Goal: Use online tool/utility: Utilize a website feature to perform a specific function

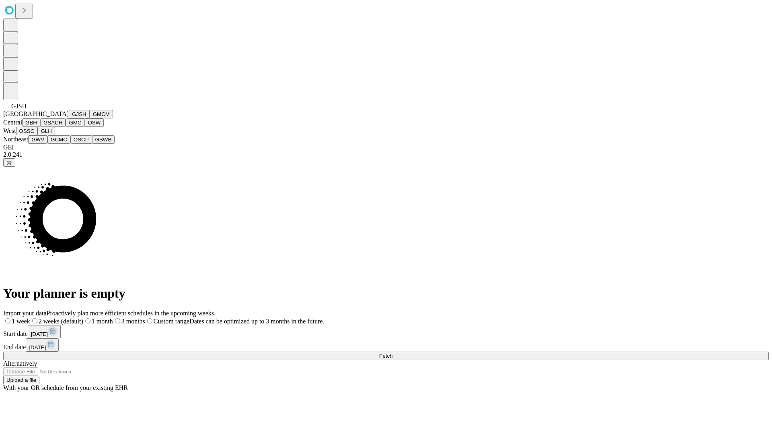
click at [69, 118] on button "GJSH" at bounding box center [79, 114] width 21 height 8
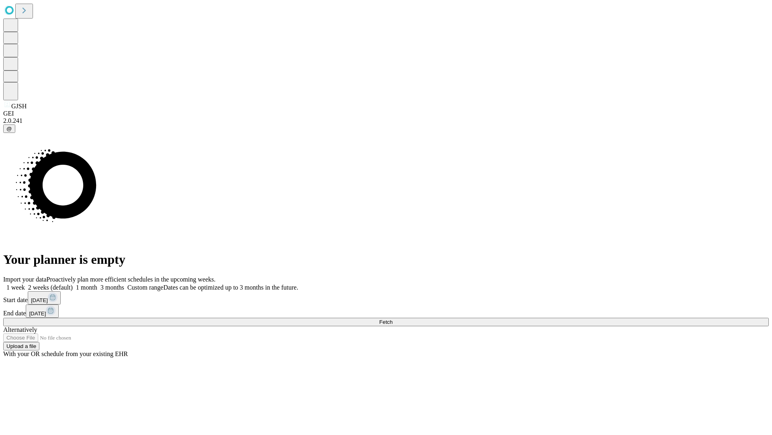
click at [97, 284] on label "1 month" at bounding box center [85, 287] width 25 height 7
click at [393, 319] on span "Fetch" at bounding box center [385, 322] width 13 height 6
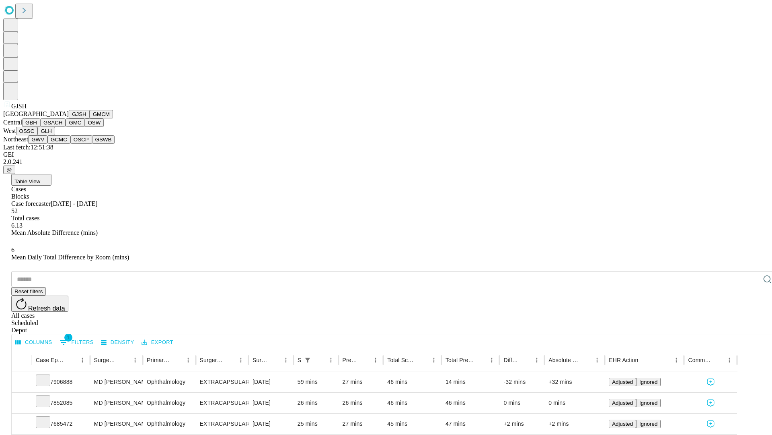
click at [90, 118] on button "GMCM" at bounding box center [101, 114] width 23 height 8
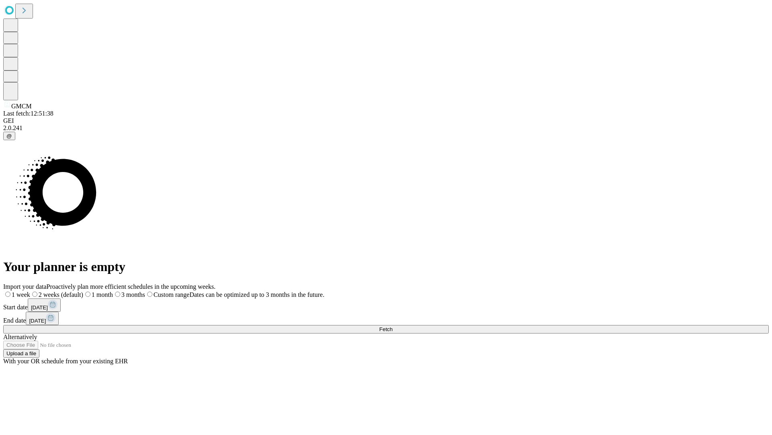
click at [113, 291] on label "1 month" at bounding box center [98, 294] width 30 height 7
click at [393, 326] on span "Fetch" at bounding box center [385, 329] width 13 height 6
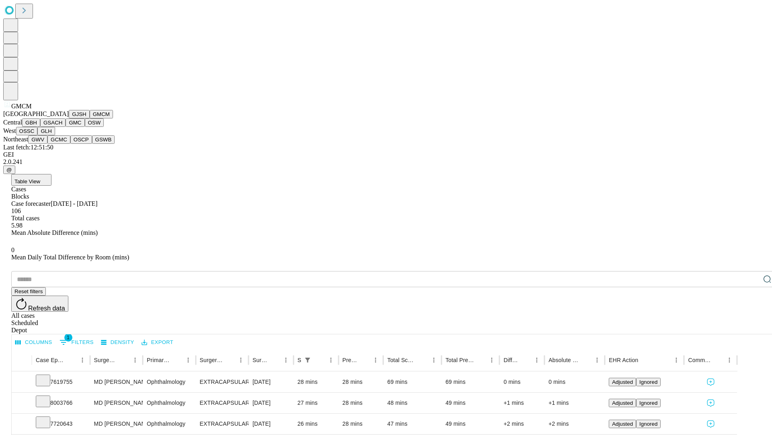
click at [40, 127] on button "GBH" at bounding box center [31, 122] width 18 height 8
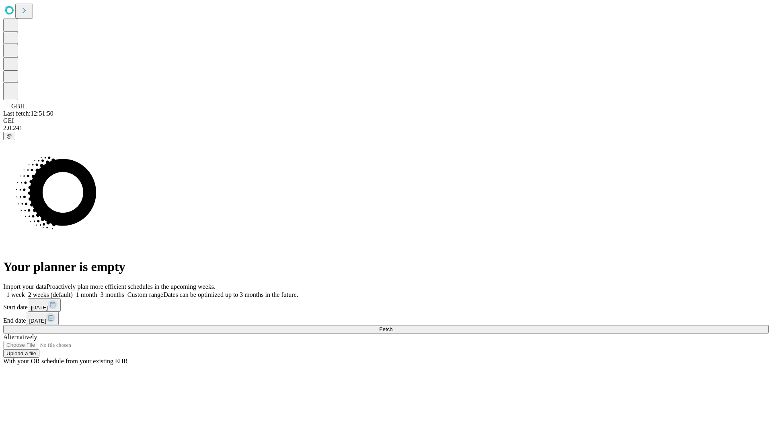
click at [97, 291] on label "1 month" at bounding box center [85, 294] width 25 height 7
click at [393, 326] on span "Fetch" at bounding box center [385, 329] width 13 height 6
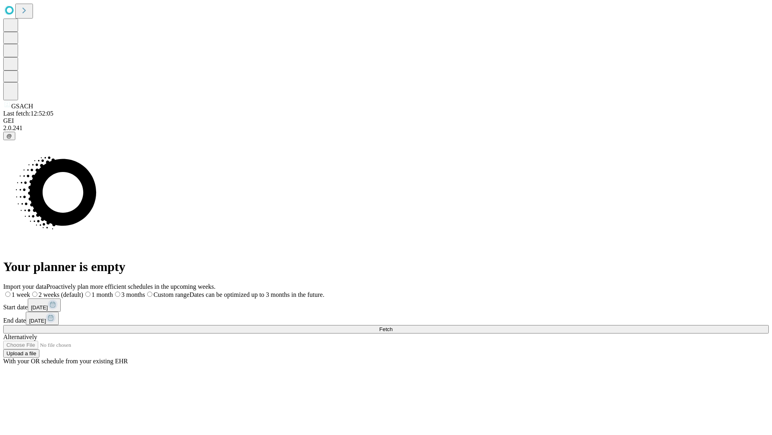
click at [393, 326] on span "Fetch" at bounding box center [385, 329] width 13 height 6
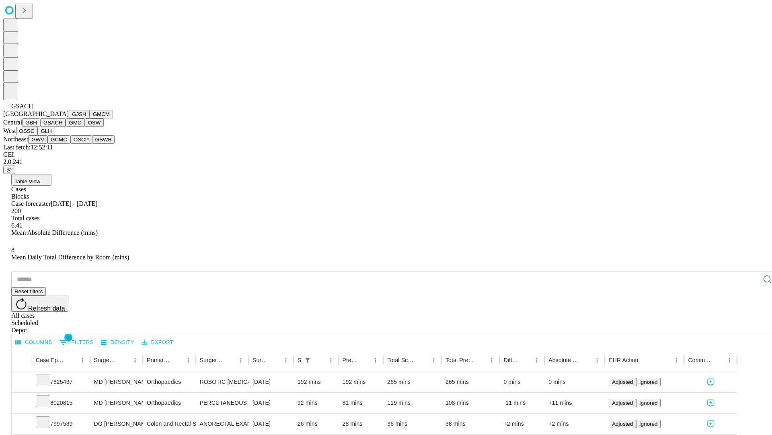
click at [66, 127] on button "GMC" at bounding box center [75, 122] width 19 height 8
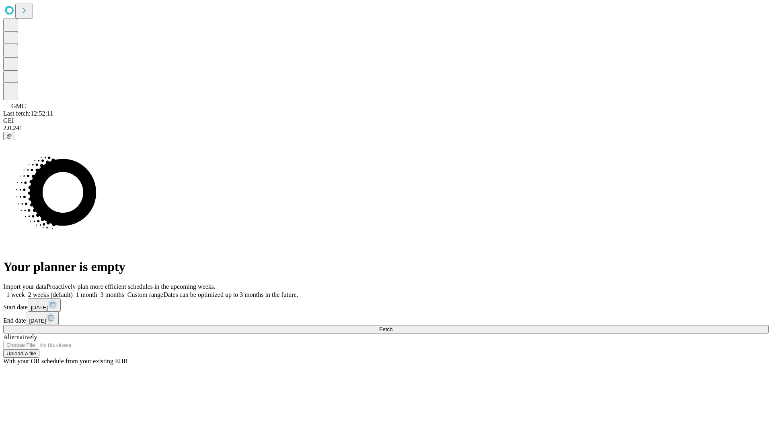
click at [97, 291] on label "1 month" at bounding box center [85, 294] width 25 height 7
click at [393, 326] on span "Fetch" at bounding box center [385, 329] width 13 height 6
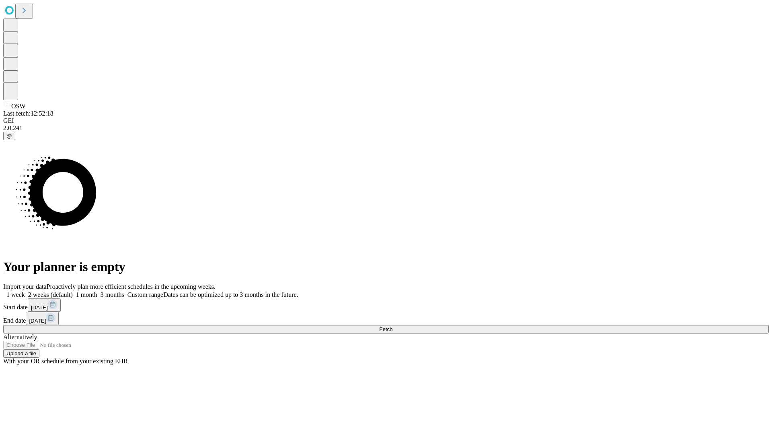
click at [97, 291] on label "1 month" at bounding box center [85, 294] width 25 height 7
click at [393, 326] on span "Fetch" at bounding box center [385, 329] width 13 height 6
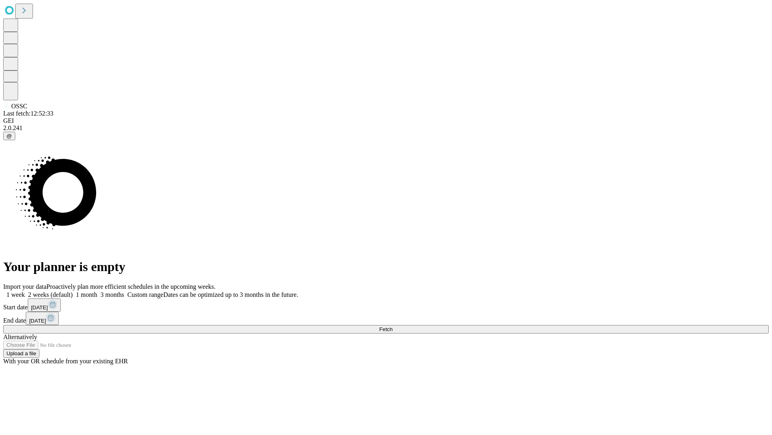
click at [97, 291] on label "1 month" at bounding box center [85, 294] width 25 height 7
click at [393, 326] on span "Fetch" at bounding box center [385, 329] width 13 height 6
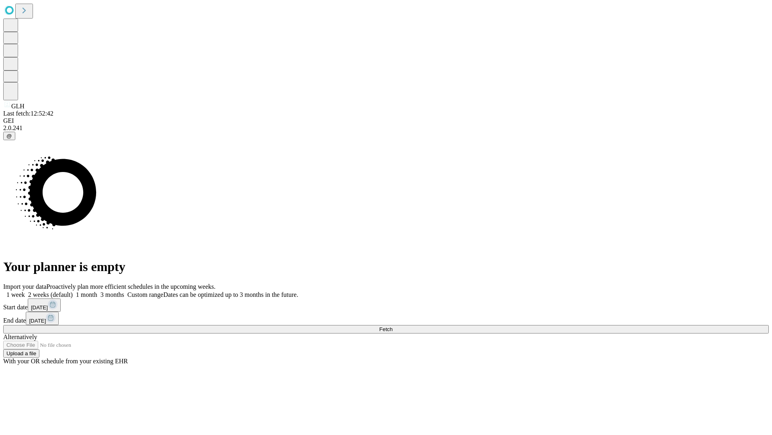
click at [97, 291] on label "1 month" at bounding box center [85, 294] width 25 height 7
click at [393, 326] on span "Fetch" at bounding box center [385, 329] width 13 height 6
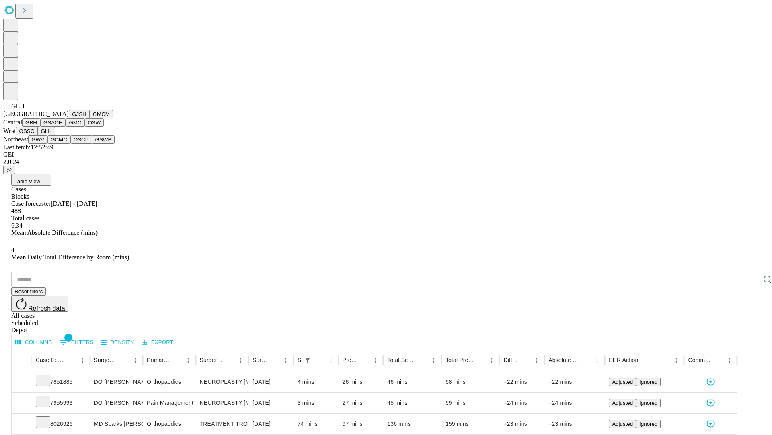
click at [47, 144] on button "GWV" at bounding box center [37, 139] width 19 height 8
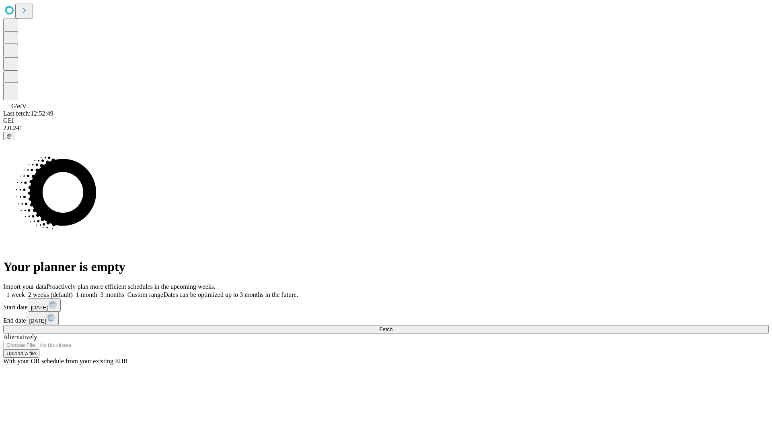
click at [97, 291] on label "1 month" at bounding box center [85, 294] width 25 height 7
click at [393, 326] on span "Fetch" at bounding box center [385, 329] width 13 height 6
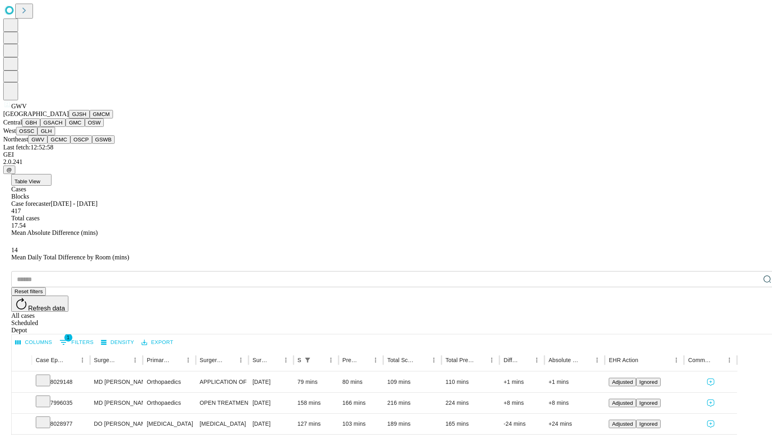
click at [62, 144] on button "GCMC" at bounding box center [58, 139] width 23 height 8
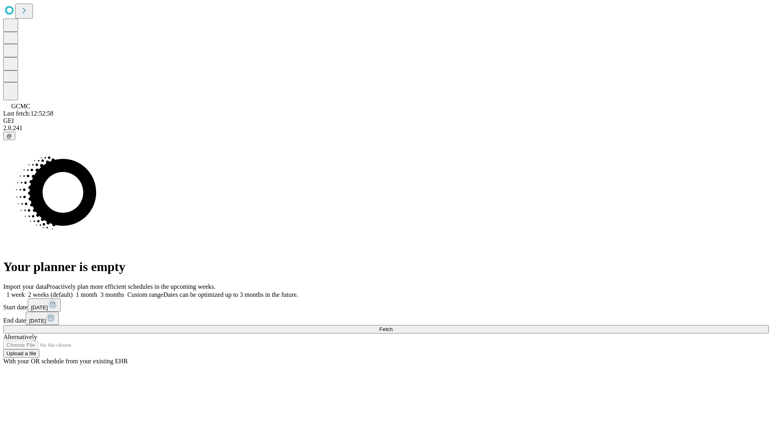
click at [97, 291] on label "1 month" at bounding box center [85, 294] width 25 height 7
click at [393, 326] on span "Fetch" at bounding box center [385, 329] width 13 height 6
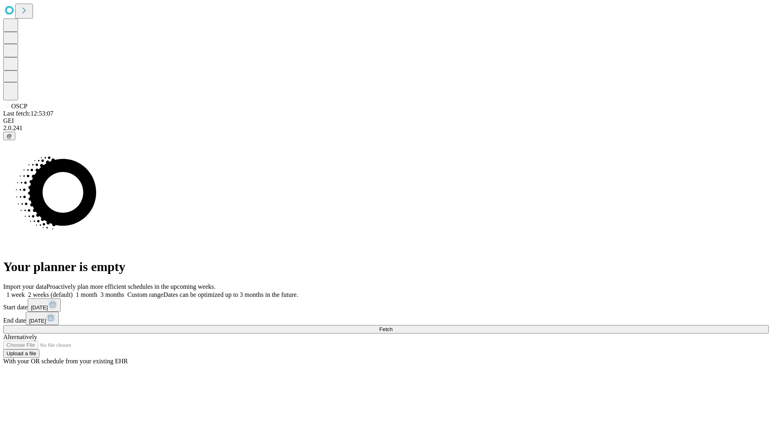
click at [97, 291] on label "1 month" at bounding box center [85, 294] width 25 height 7
click at [393, 326] on span "Fetch" at bounding box center [385, 329] width 13 height 6
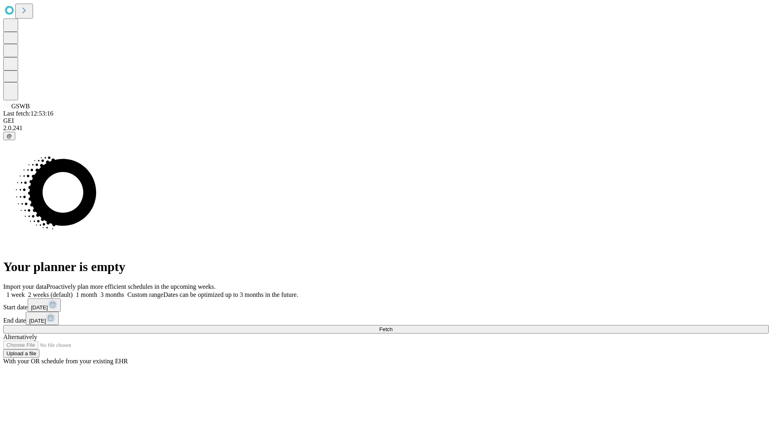
click at [97, 291] on label "1 month" at bounding box center [85, 294] width 25 height 7
click at [393, 326] on span "Fetch" at bounding box center [385, 329] width 13 height 6
